Goal: Transaction & Acquisition: Download file/media

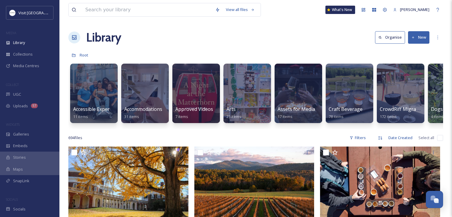
scroll to position [63, 0]
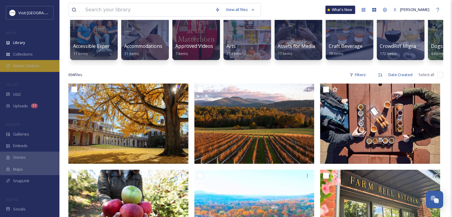
click at [38, 68] on span "Media Centres" at bounding box center [26, 66] width 26 height 6
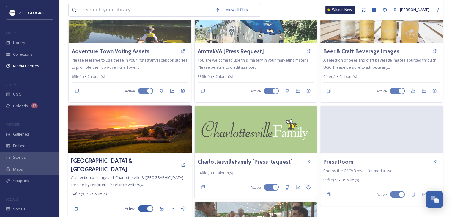
scroll to position [93, 0]
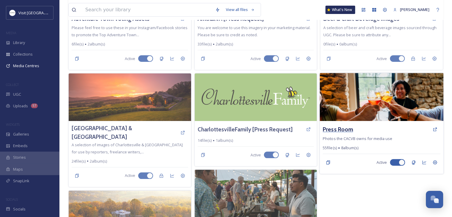
click at [331, 129] on h3 "Press Room" at bounding box center [337, 129] width 30 height 9
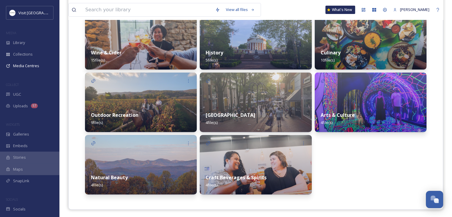
scroll to position [112, 0]
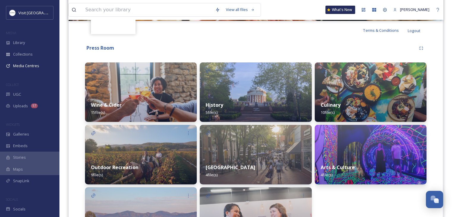
click at [253, 105] on div "History 5 file(s)" at bounding box center [256, 108] width 112 height 26
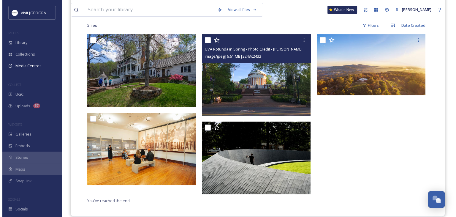
scroll to position [158, 0]
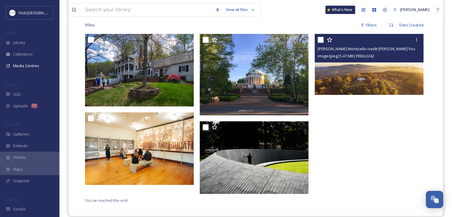
click at [357, 75] on img at bounding box center [368, 64] width 109 height 61
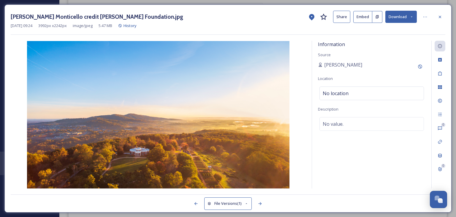
click at [391, 20] on button "Download" at bounding box center [400, 17] width 31 height 12
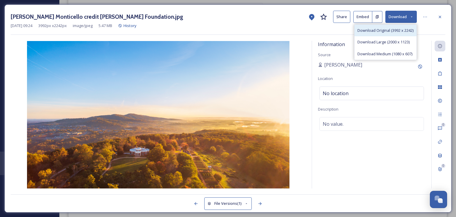
click at [390, 29] on span "Download Original (3992 x 2242)" at bounding box center [385, 31] width 56 height 6
